Goal: Find contact information: Find contact information

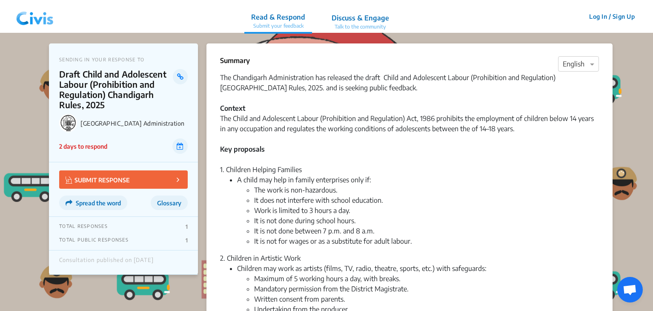
scroll to position [742, 0]
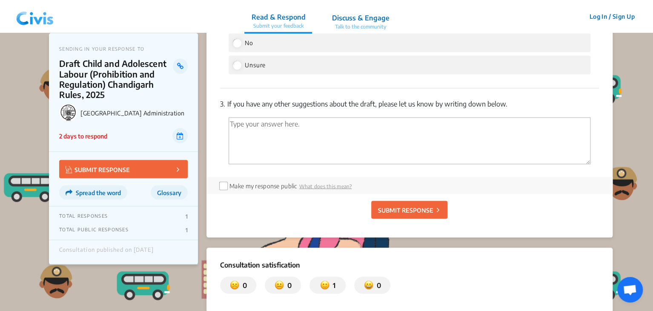
click at [105, 92] on p "Draft Child and Adolescent Labour (Prohibition and Regulation) Chandigarh Rules…" at bounding box center [116, 78] width 114 height 41
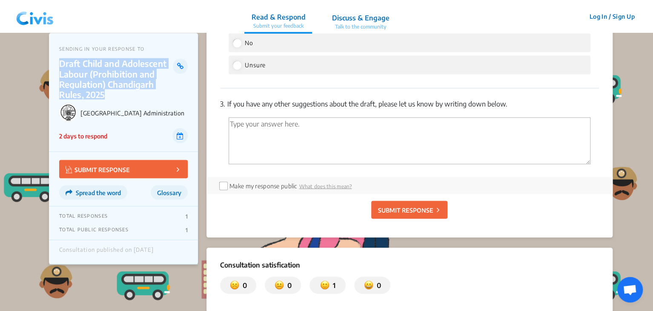
click at [105, 92] on p "Draft Child and Adolescent Labour (Prohibition and Regulation) Chandigarh Rules…" at bounding box center [116, 78] width 114 height 41
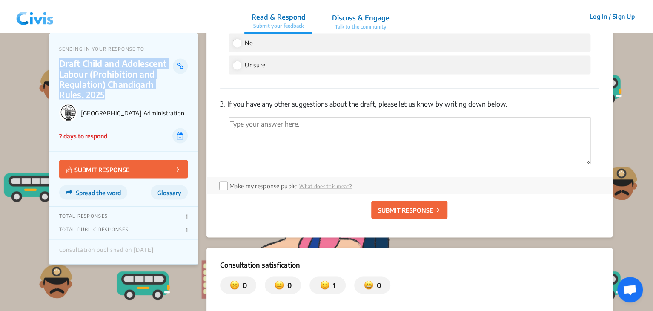
click at [105, 92] on p "Draft Child and Adolescent Labour (Prohibition and Regulation) Chandigarh Rules…" at bounding box center [116, 78] width 114 height 41
copy p "Draft Child and Adolescent Labour (Prohibition and Regulation) Chandigarh Rules…"
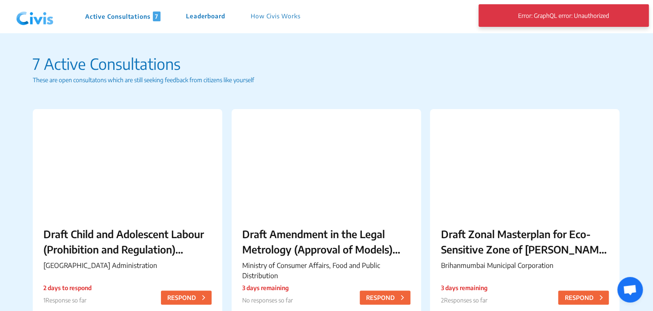
click at [46, 21] on img at bounding box center [35, 17] width 44 height 26
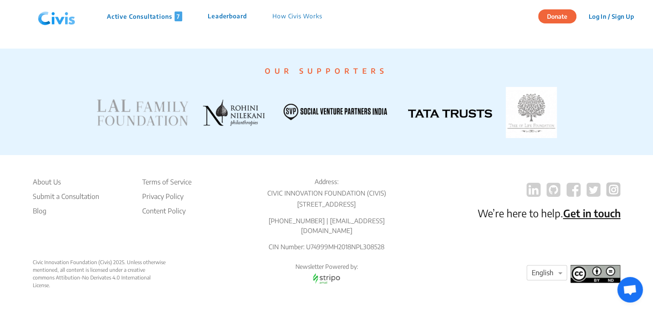
scroll to position [1660, 0]
drag, startPoint x: 292, startPoint y: 230, endPoint x: 325, endPoint y: 231, distance: 32.8
click at [325, 231] on p "[PHONE_NUMBER] | [EMAIL_ADDRESS][DOMAIN_NAME]" at bounding box center [326, 225] width 159 height 19
copy p "8976926914"
